Goal: Task Accomplishment & Management: Complete application form

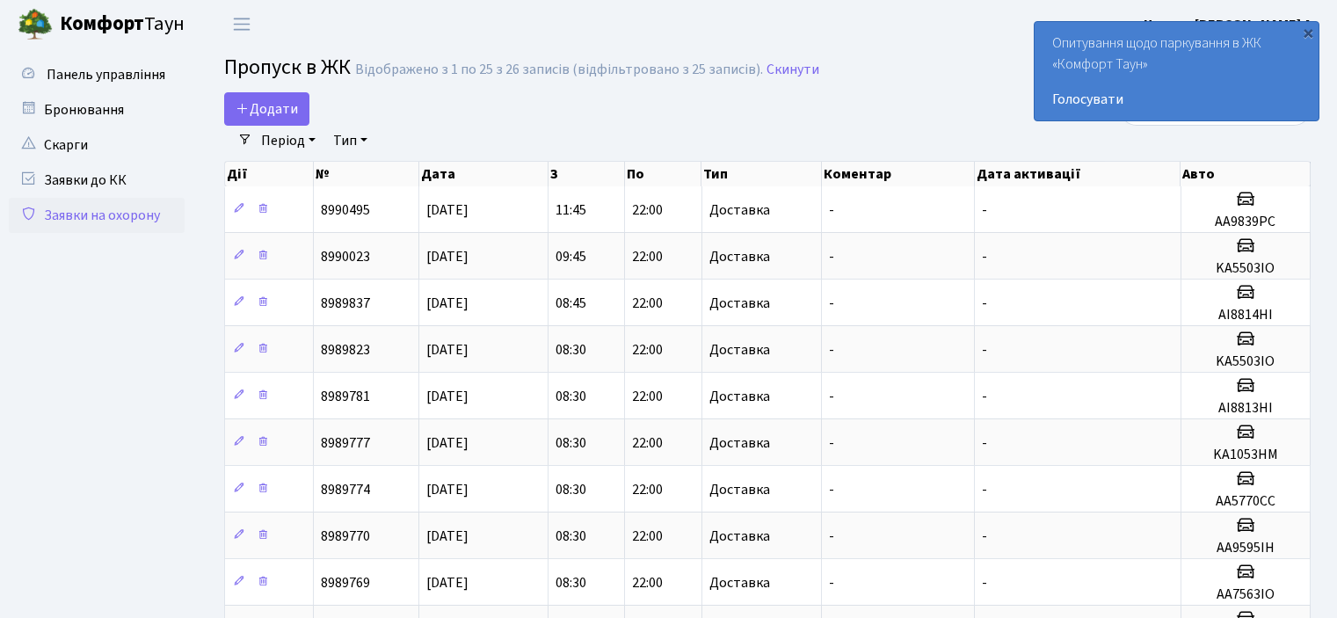
select select "25"
click at [269, 118] on span "Додати" at bounding box center [267, 108] width 62 height 19
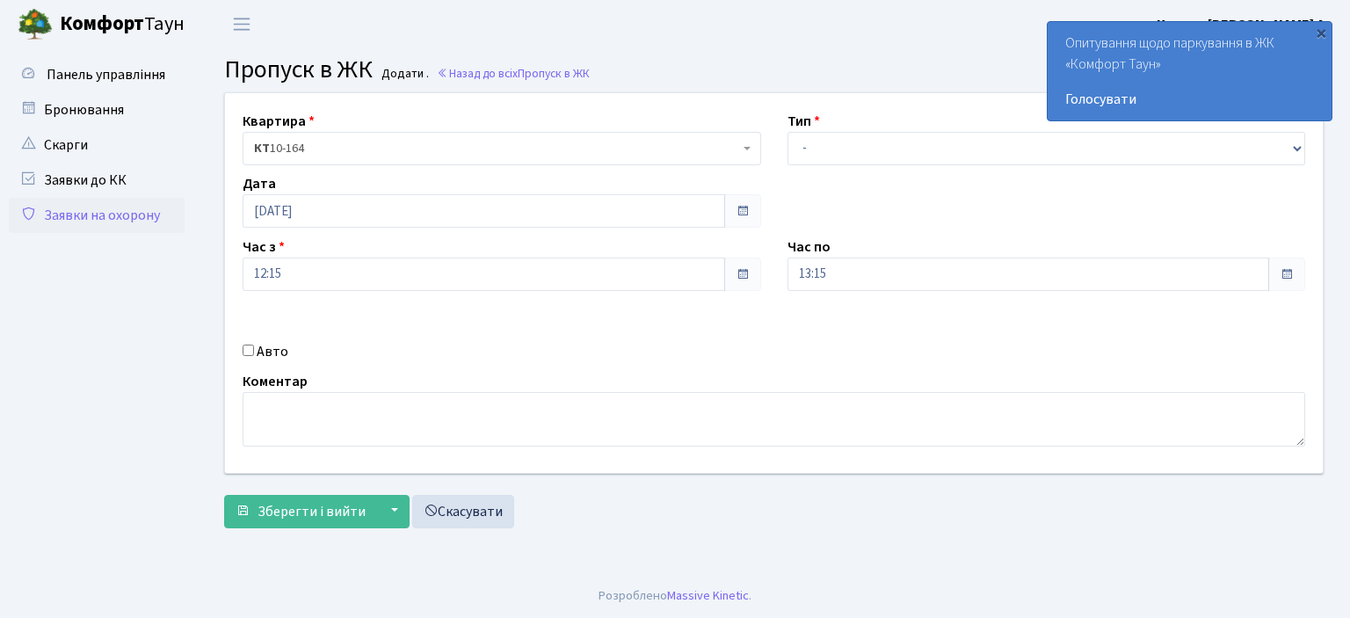
click at [1307, 147] on div "Тип - Доставка Таксі Гості Сервіс" at bounding box center [1046, 138] width 545 height 54
click at [1303, 146] on select "- Доставка Таксі Гості Сервіс" at bounding box center [1046, 148] width 518 height 33
select select "1"
click at [787, 132] on select "- Доставка Таксі Гості Сервіс" at bounding box center [1046, 148] width 518 height 33
click at [246, 351] on input "Авто" at bounding box center [248, 349] width 11 height 11
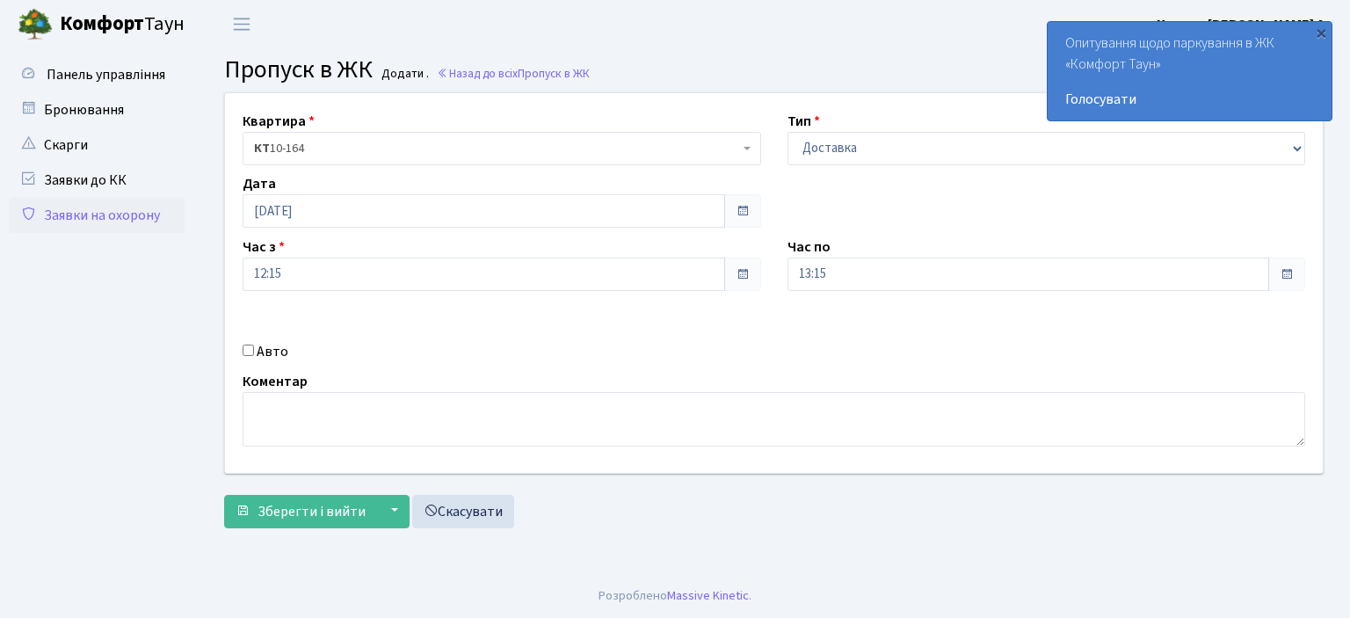
checkbox input "true"
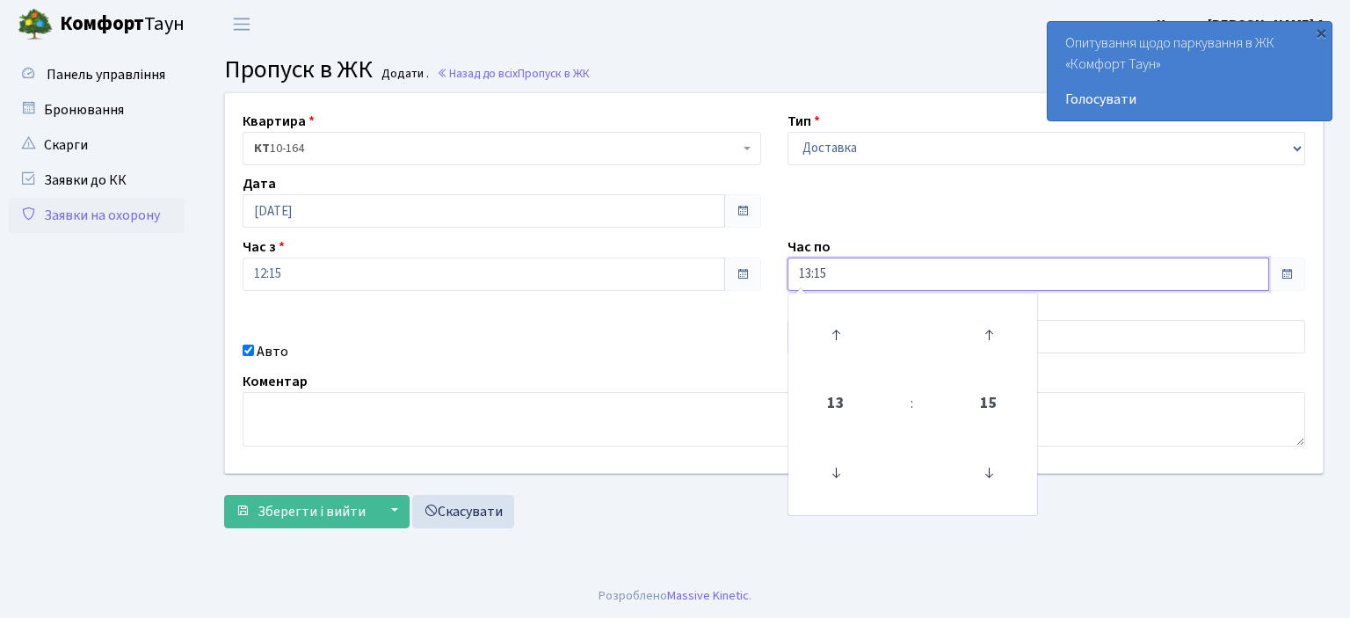
drag, startPoint x: 847, startPoint y: 272, endPoint x: 657, endPoint y: 284, distance: 190.2
click at [657, 284] on div "Квартира <b>КТ</b>&nbsp;&nbsp;&nbsp;&nbsp;10-164 КТ 10-164 Тип - Доставка Таксі…" at bounding box center [774, 283] width 1124 height 380
type input "22:00"
click at [1145, 423] on textarea at bounding box center [774, 419] width 1062 height 54
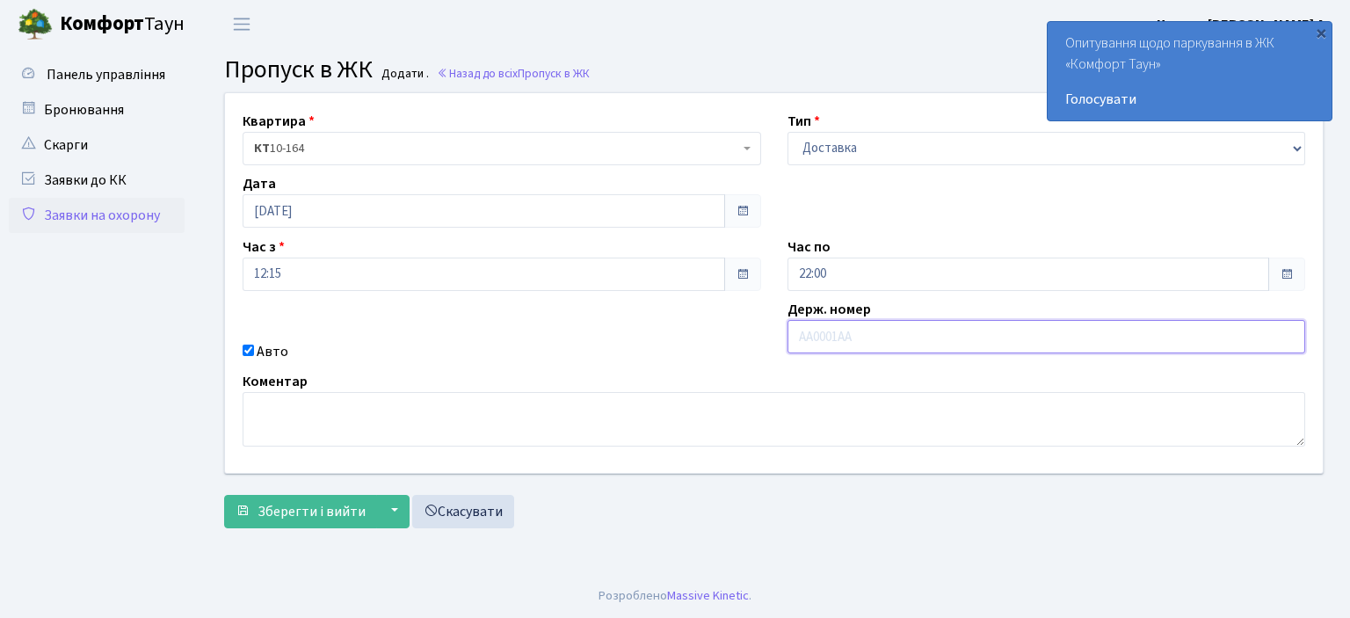
click at [802, 340] on input "text" at bounding box center [1046, 336] width 518 height 33
type input "AI1550PC"
click at [349, 511] on span "Зберегти і вийти" at bounding box center [311, 511] width 108 height 19
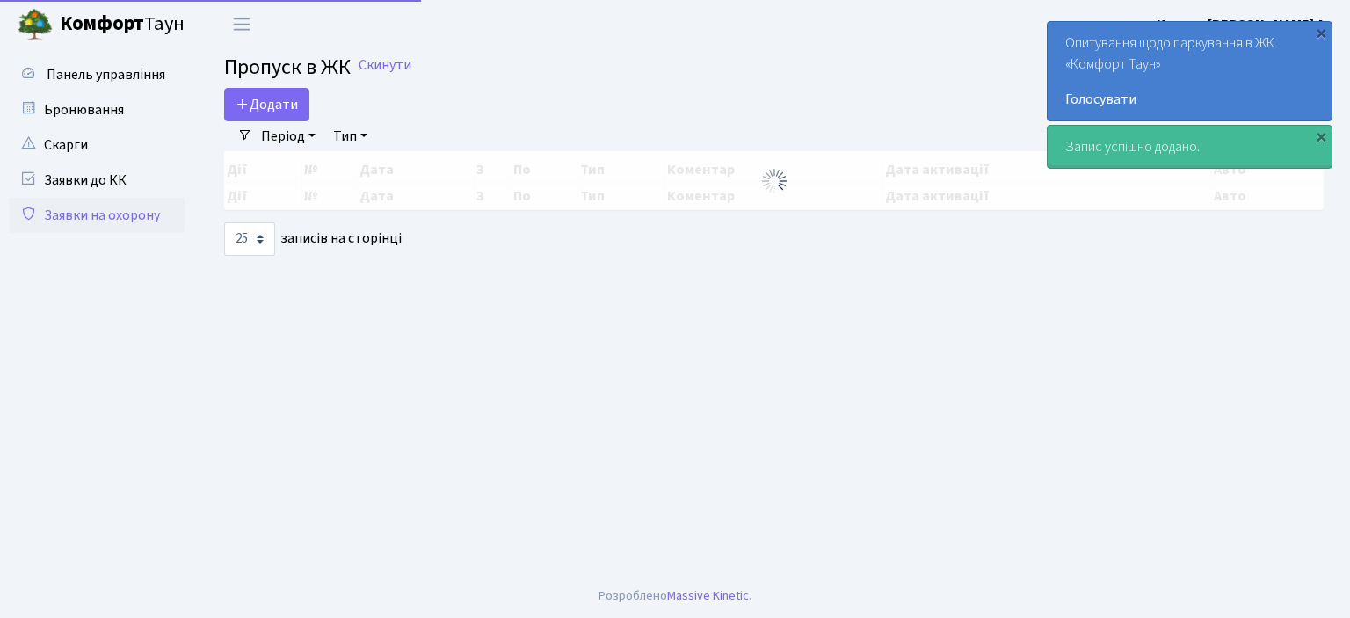
select select "25"
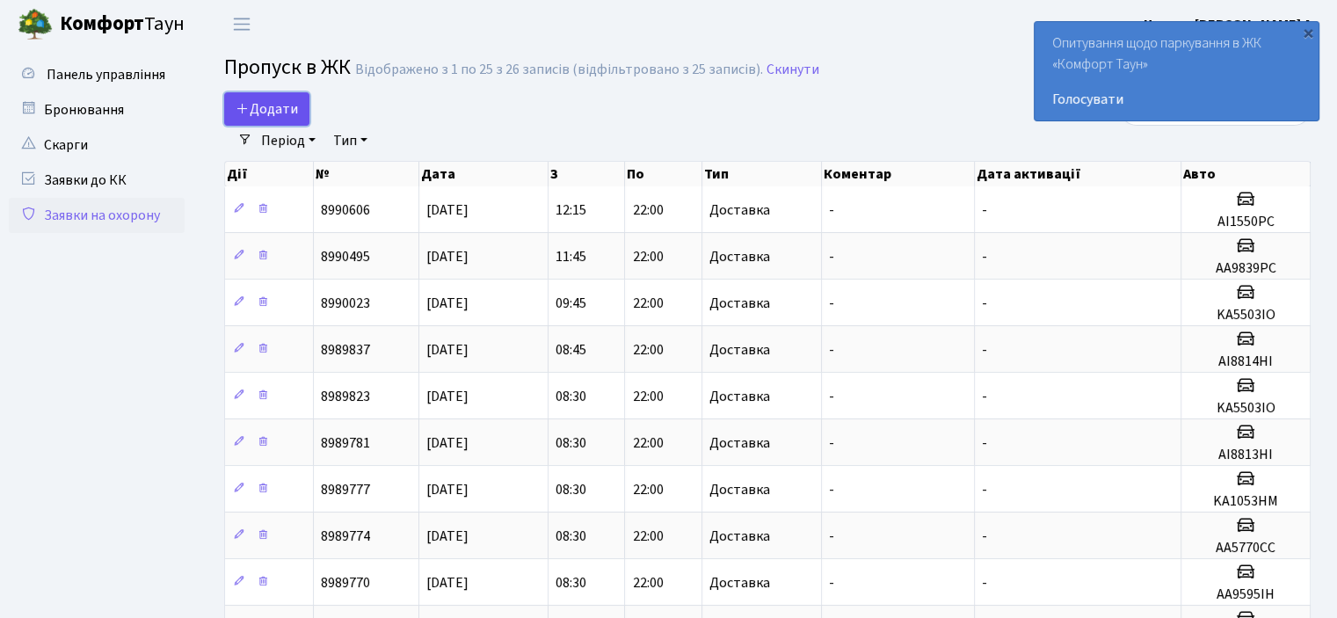
click at [243, 101] on icon at bounding box center [243, 108] width 14 height 14
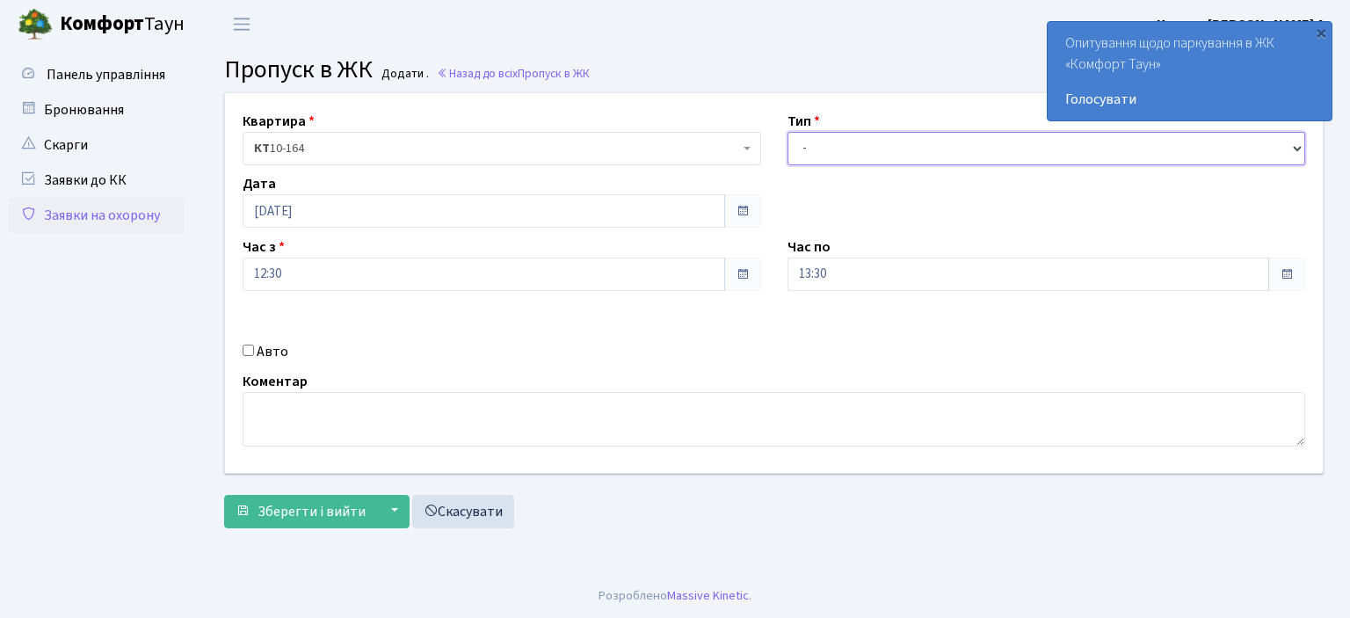
click at [1298, 146] on select "- Доставка Таксі Гості Сервіс" at bounding box center [1046, 148] width 518 height 33
select select "1"
click at [787, 132] on select "- Доставка Таксі Гості Сервіс" at bounding box center [1046, 148] width 518 height 33
click at [249, 350] on input "Авто" at bounding box center [248, 349] width 11 height 11
checkbox input "true"
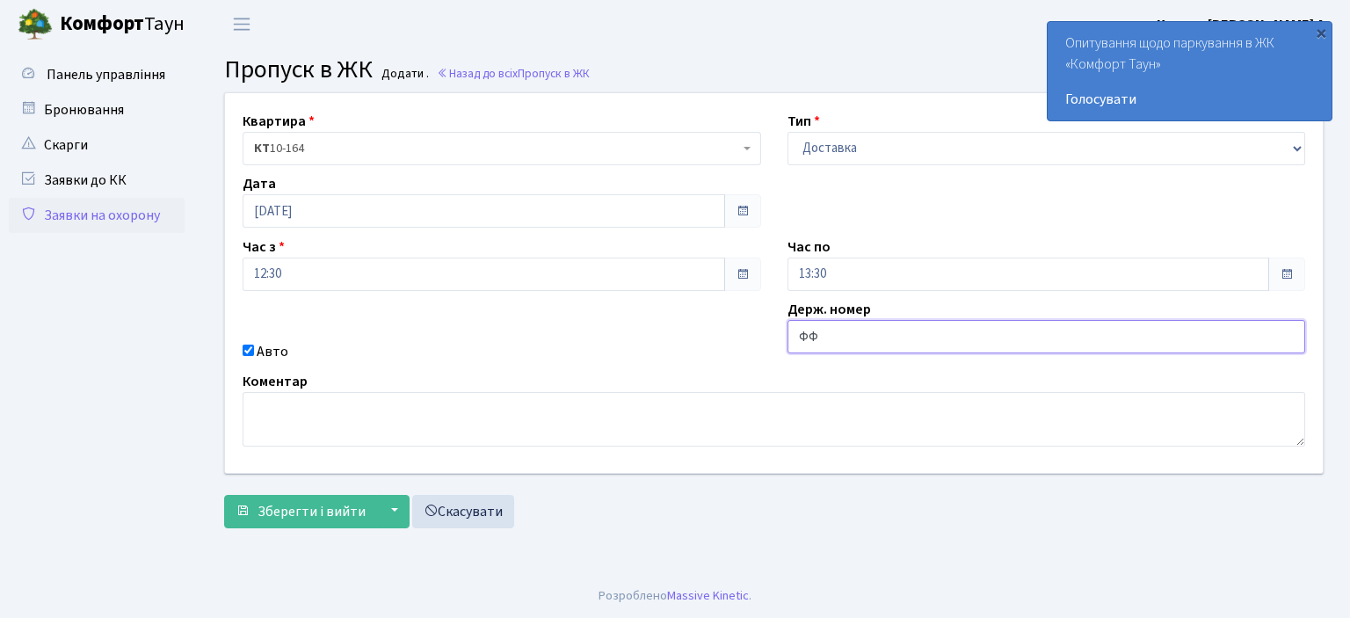
type input "Ф"
type input "AA9702TH"
click at [224, 495] on button "Зберегти і вийти" at bounding box center [300, 511] width 153 height 33
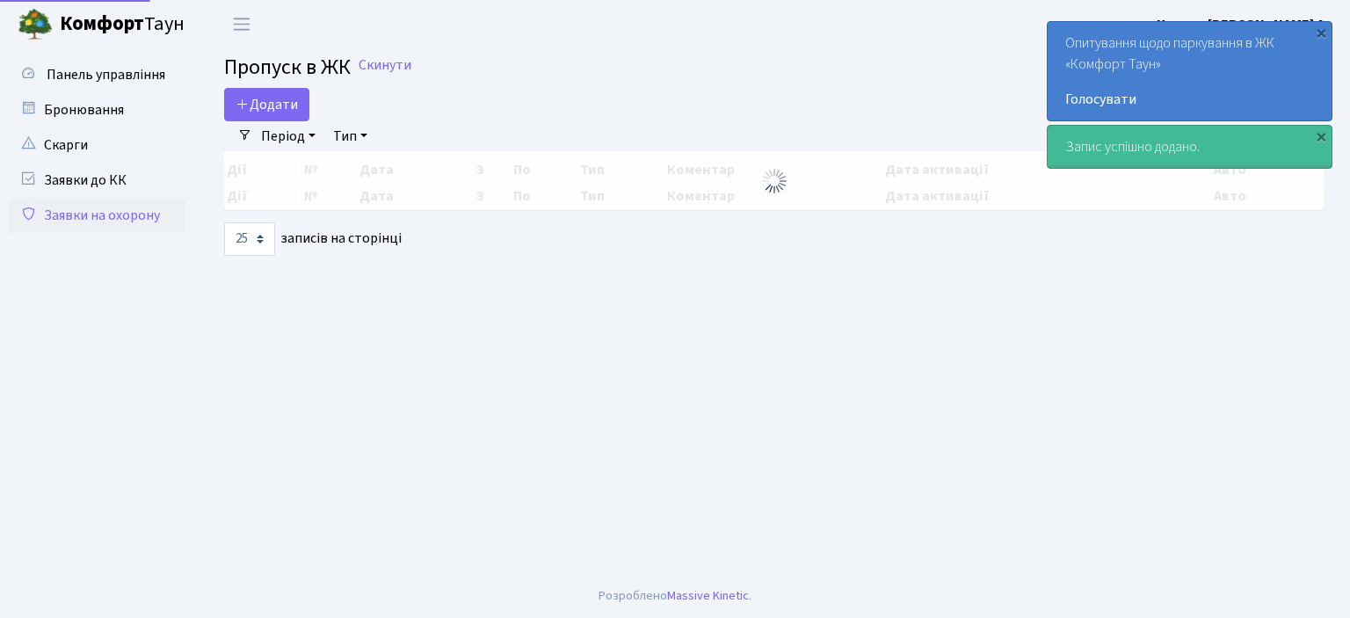
select select "25"
